Goal: Obtain resource: Obtain resource

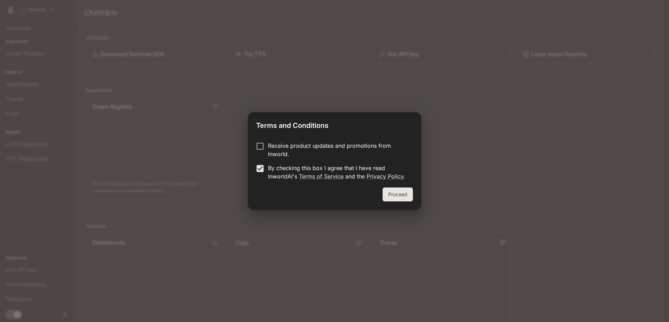
click at [393, 195] on button "Proceed" at bounding box center [398, 195] width 30 height 14
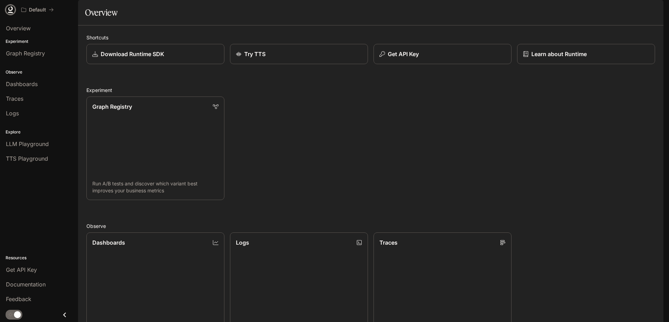
click at [10, 9] on icon at bounding box center [10, 9] width 7 height 7
click at [47, 147] on span "LLM Playground" at bounding box center [27, 144] width 43 height 8
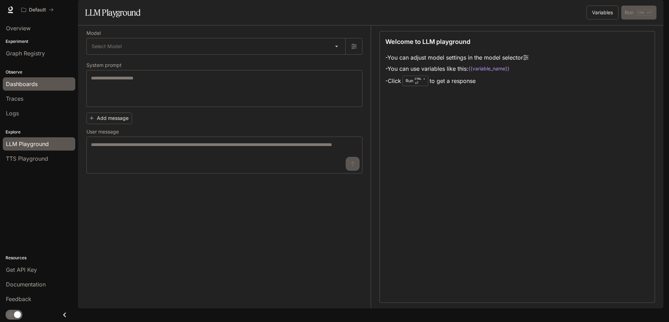
click at [42, 88] on div "Dashboards" at bounding box center [39, 84] width 66 height 8
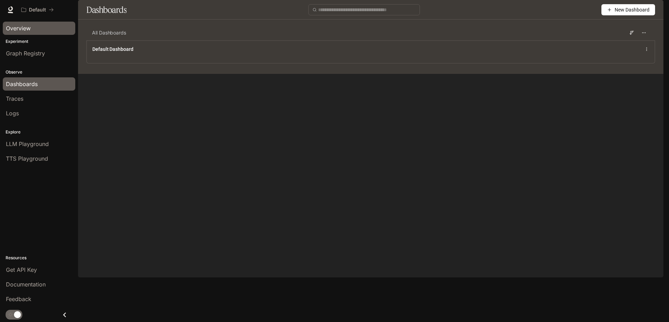
click at [45, 30] on div "Overview" at bounding box center [39, 28] width 66 height 8
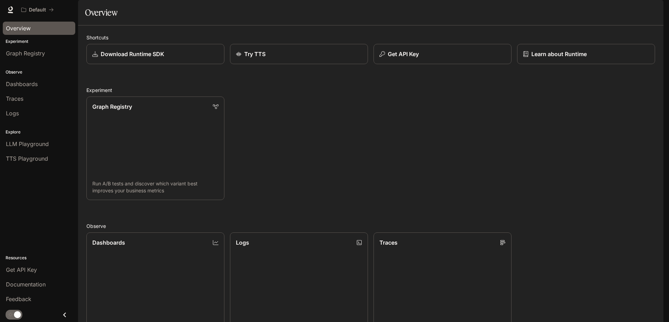
click at [154, 84] on div "Shortcuts Download Runtime SDK Try TTS Get API Key Learn about Runtime Experime…" at bounding box center [370, 253] width 569 height 438
click at [154, 58] on p "Download Runtime SDK" at bounding box center [132, 54] width 64 height 8
click at [441, 58] on div "Get API Key" at bounding box center [443, 54] width 128 height 8
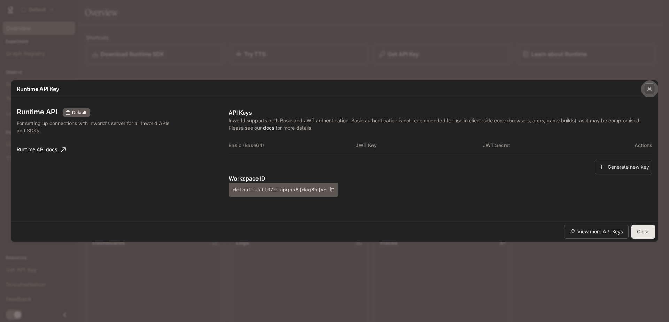
click at [647, 89] on icon "button" at bounding box center [649, 88] width 7 height 7
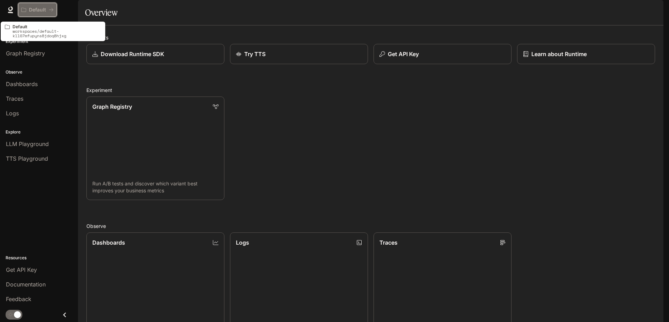
click at [33, 12] on p "Default" at bounding box center [37, 10] width 17 height 6
